Goal: Task Accomplishment & Management: Use online tool/utility

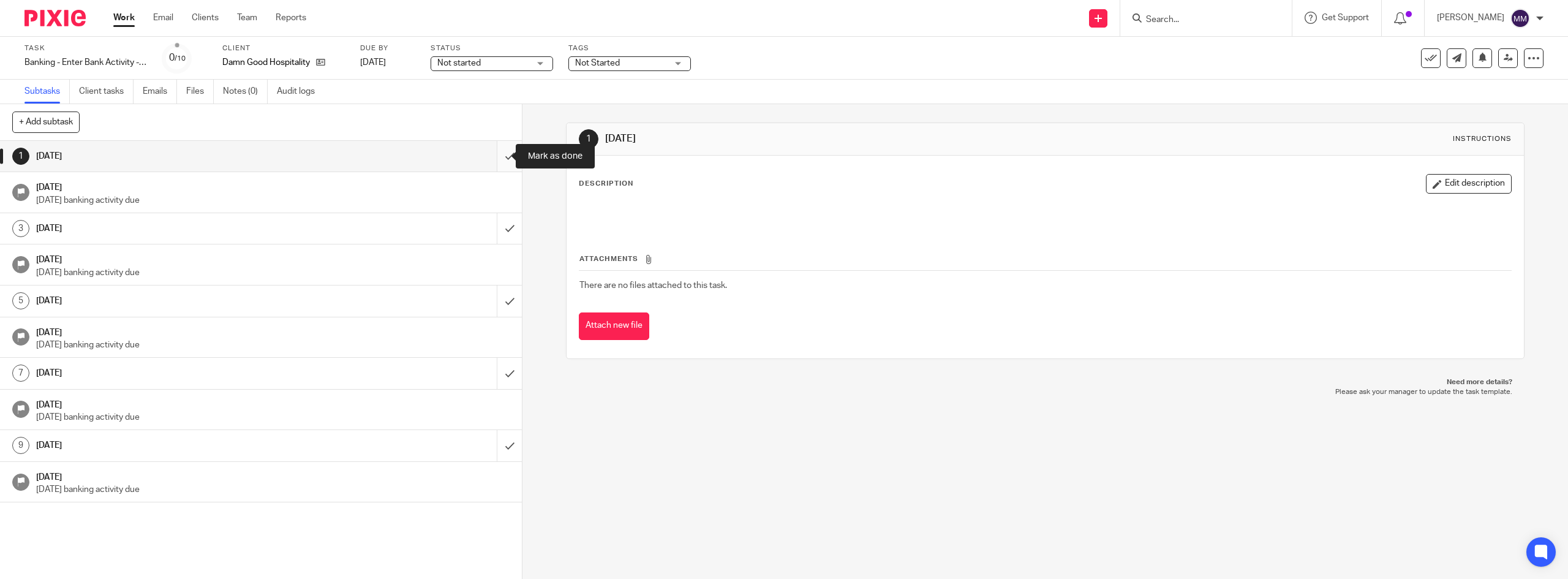
click at [498, 161] on input "submit" at bounding box center [261, 155] width 522 height 30
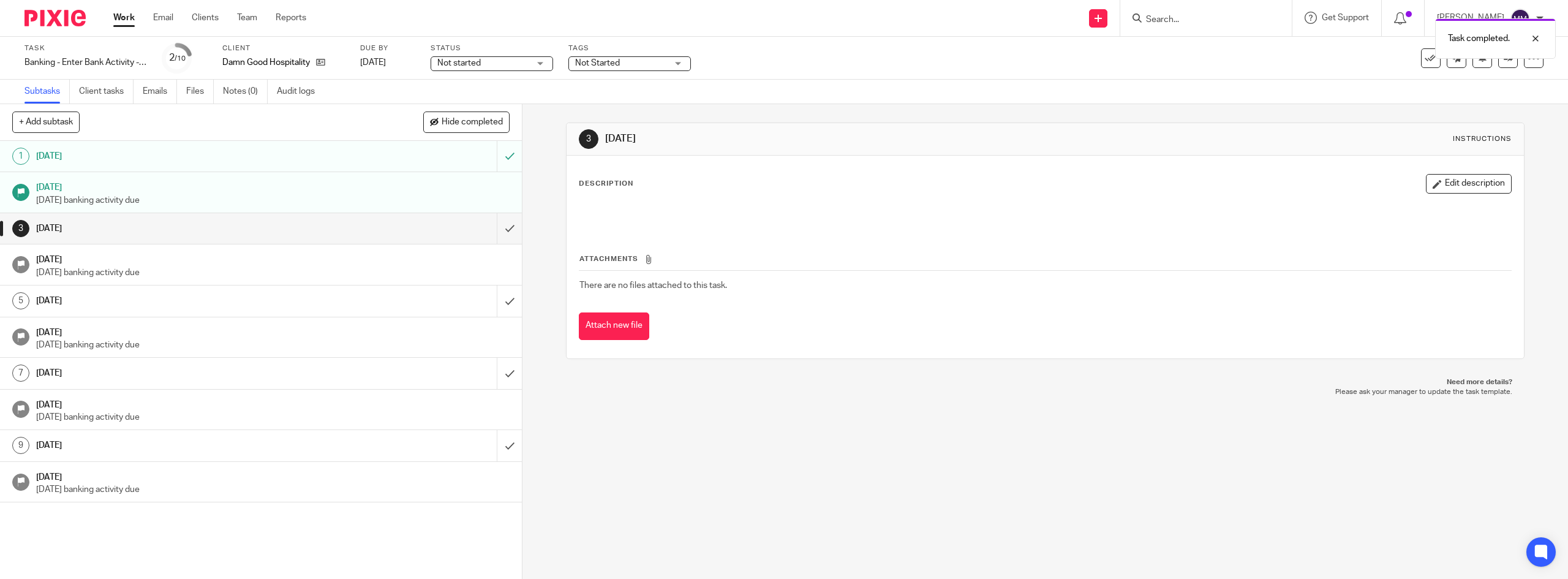
click at [127, 16] on link "Work" at bounding box center [123, 18] width 21 height 13
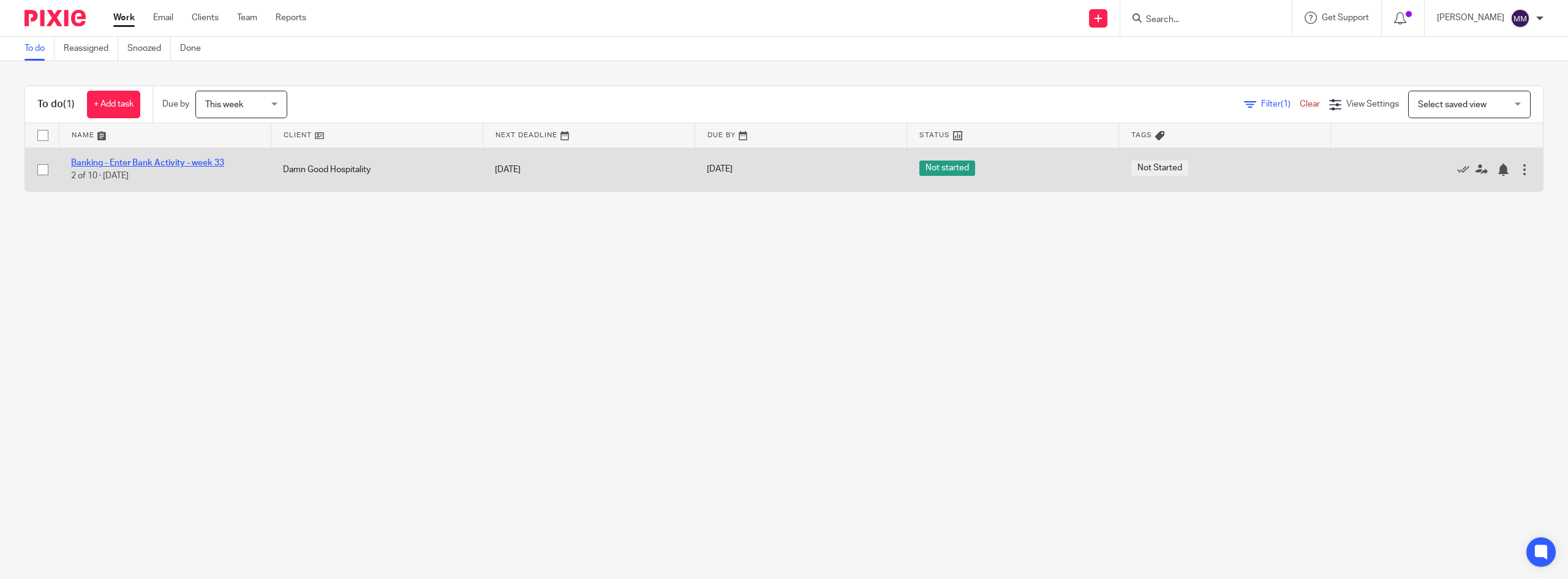
click at [188, 163] on link "Banking - Enter Bank Activity - week 33" at bounding box center [148, 163] width 153 height 9
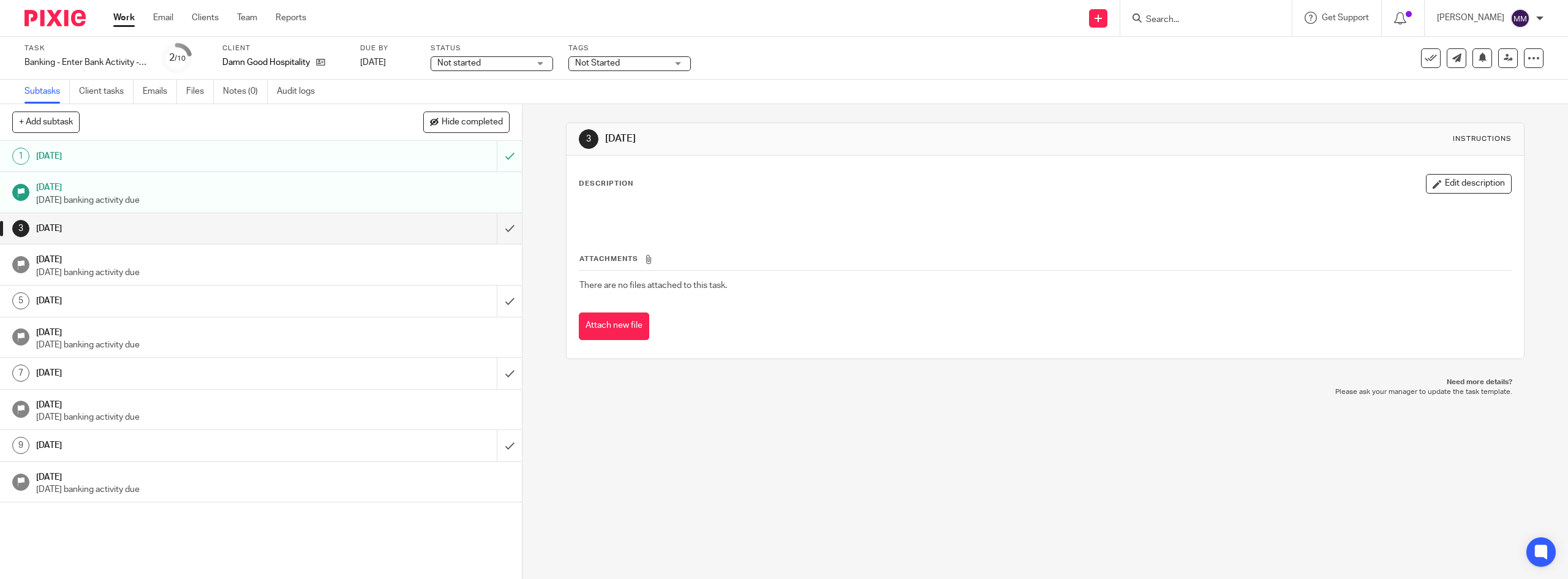
click at [132, 20] on link "Work" at bounding box center [123, 18] width 21 height 13
